Goal: Find contact information: Find contact information

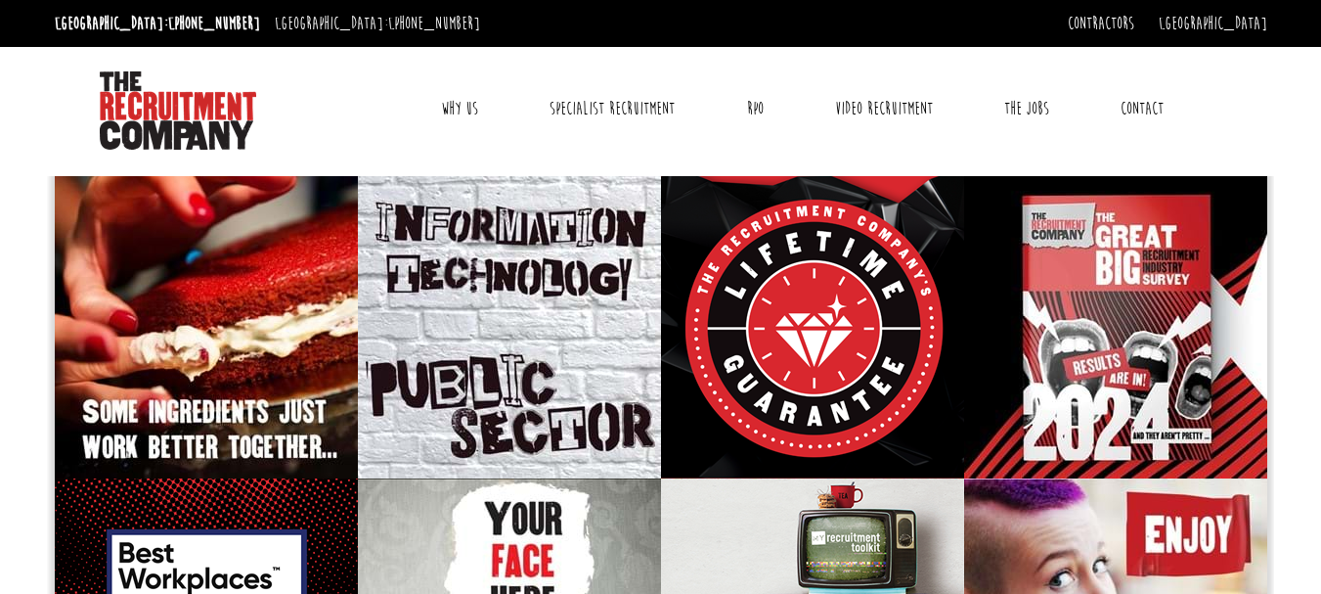
click at [1154, 102] on link "Contact" at bounding box center [1142, 108] width 72 height 49
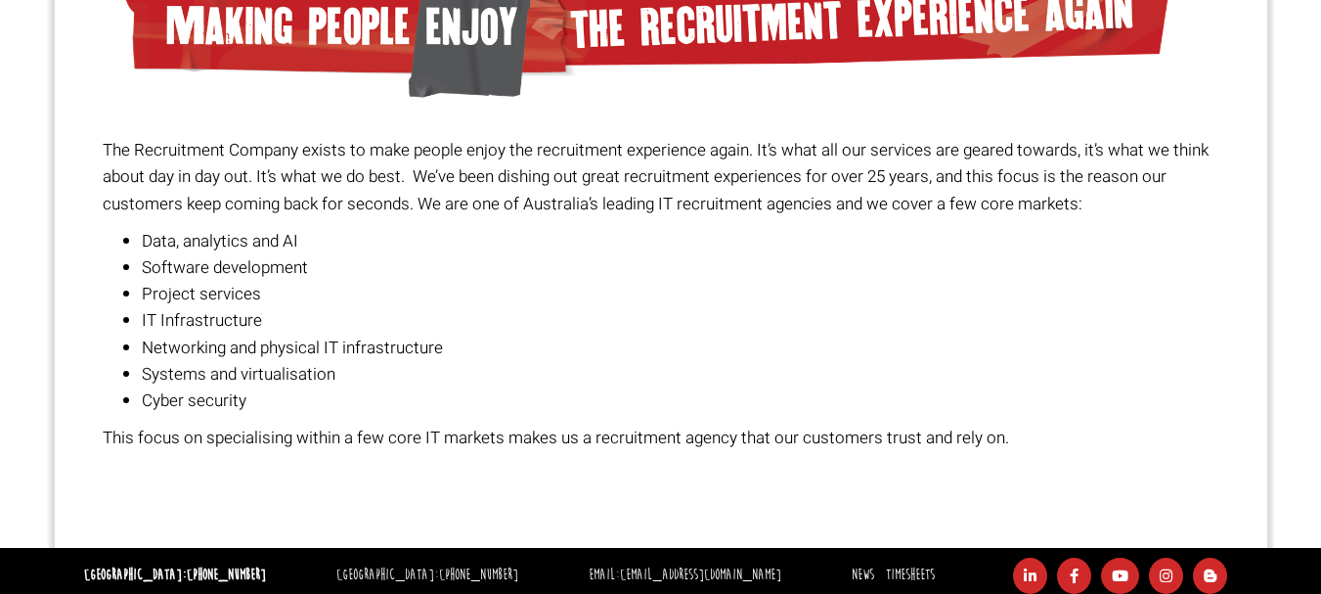
scroll to position [1583, 0]
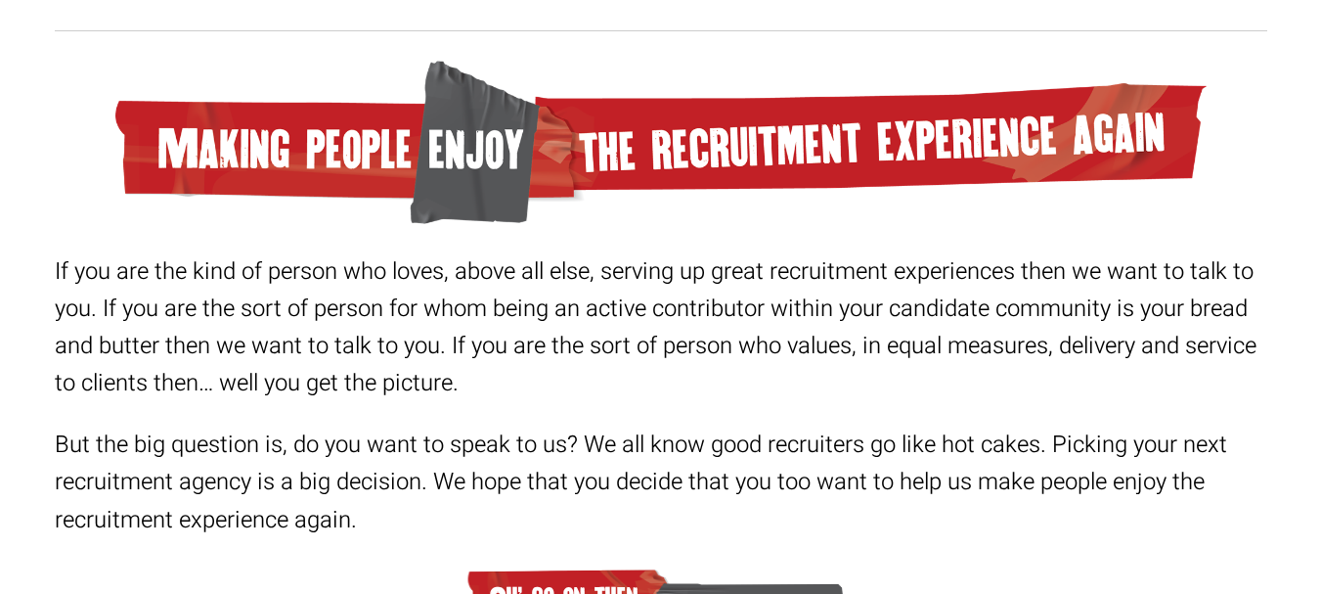
scroll to position [3201, 0]
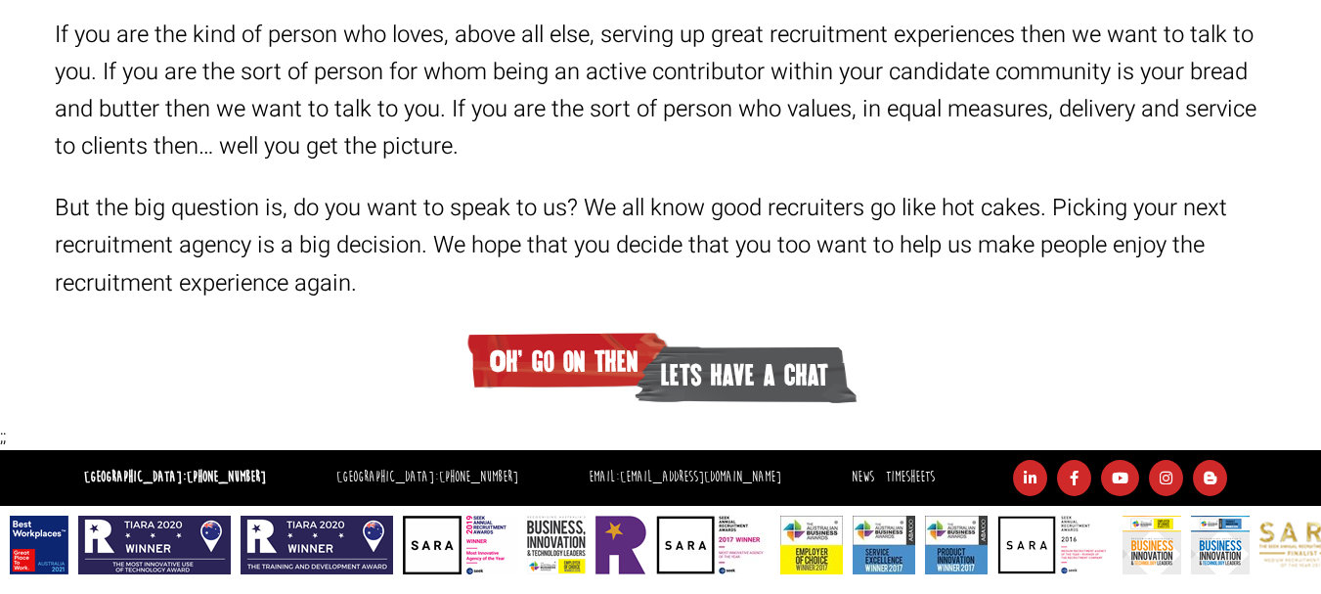
drag, startPoint x: 746, startPoint y: 471, endPoint x: 556, endPoint y: 478, distance: 189.8
click at [556, 478] on ul "Sydney: +61 2 8346 6700 Dublin: +353 1 697 2548 Email: hello@therecruitmentcomp…" at bounding box center [658, 478] width 1217 height 36
copy link "[EMAIL_ADDRESS][DOMAIN_NAME]"
